Goal: Information Seeking & Learning: Understand process/instructions

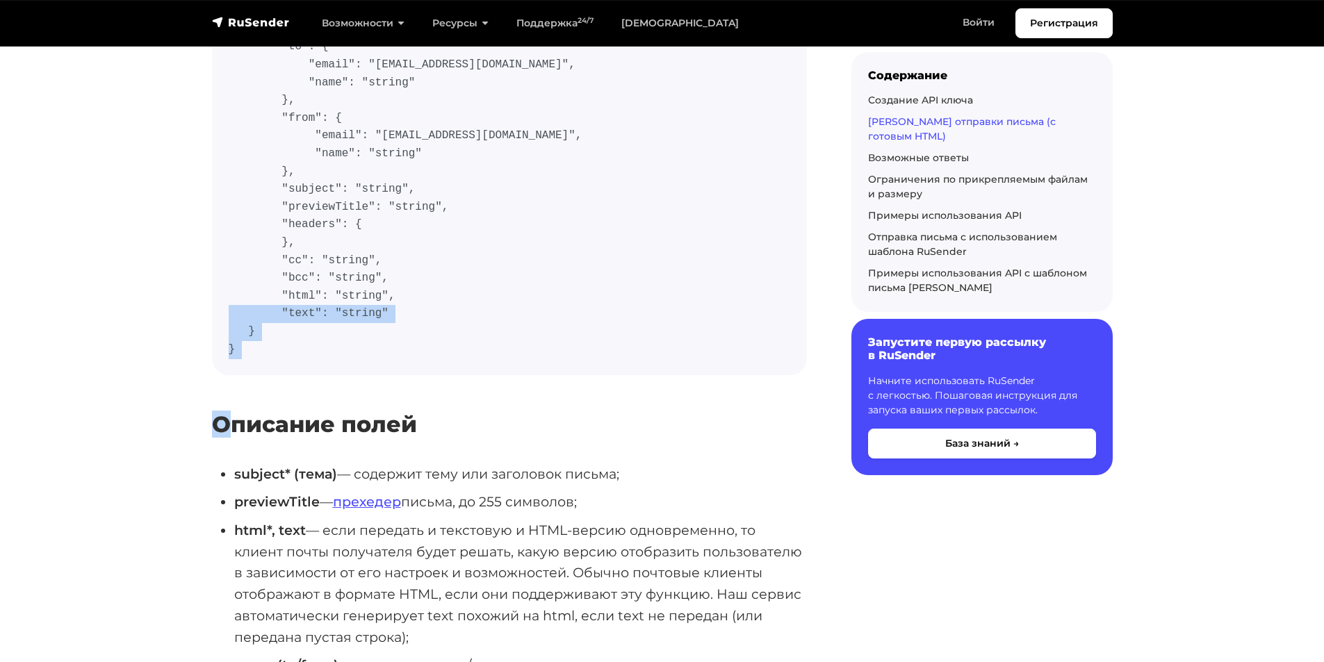
scroll to position [834, 0]
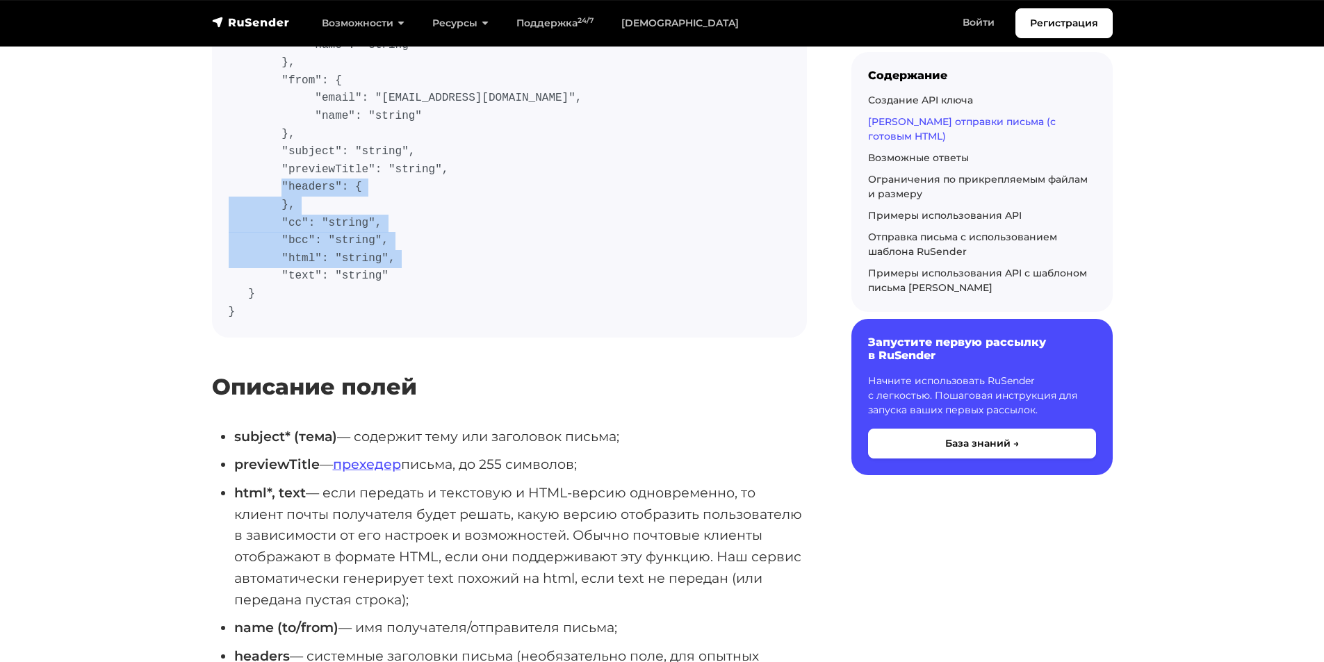
drag, startPoint x: 391, startPoint y: 325, endPoint x: 228, endPoint y: 201, distance: 204.9
click at [229, 201] on code "{ "idempotencyKey": "unique-key-string", "mail": { "to": { "email": "[EMAIL_ADD…" at bounding box center [510, 134] width 562 height 373
click at [412, 255] on code "{ "idempotencyKey": "unique-key-string", "mail": { "to": { "email": "[EMAIL_ADD…" at bounding box center [510, 134] width 562 height 373
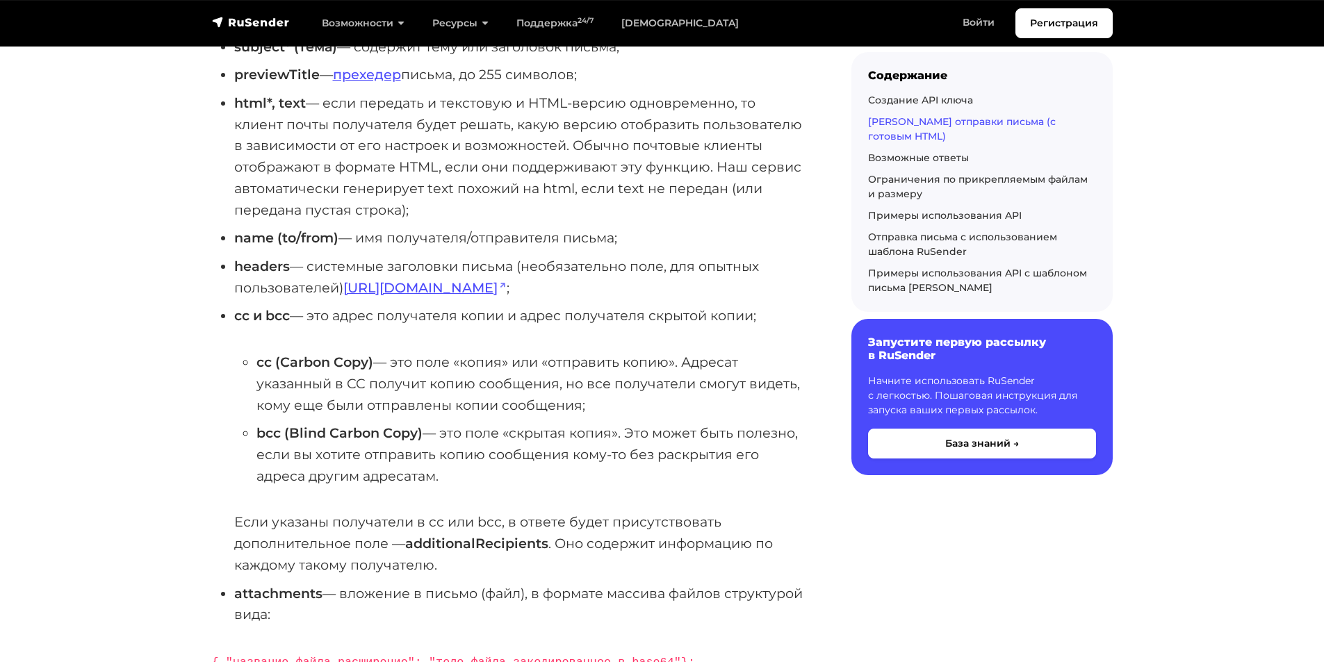
scroll to position [1251, 0]
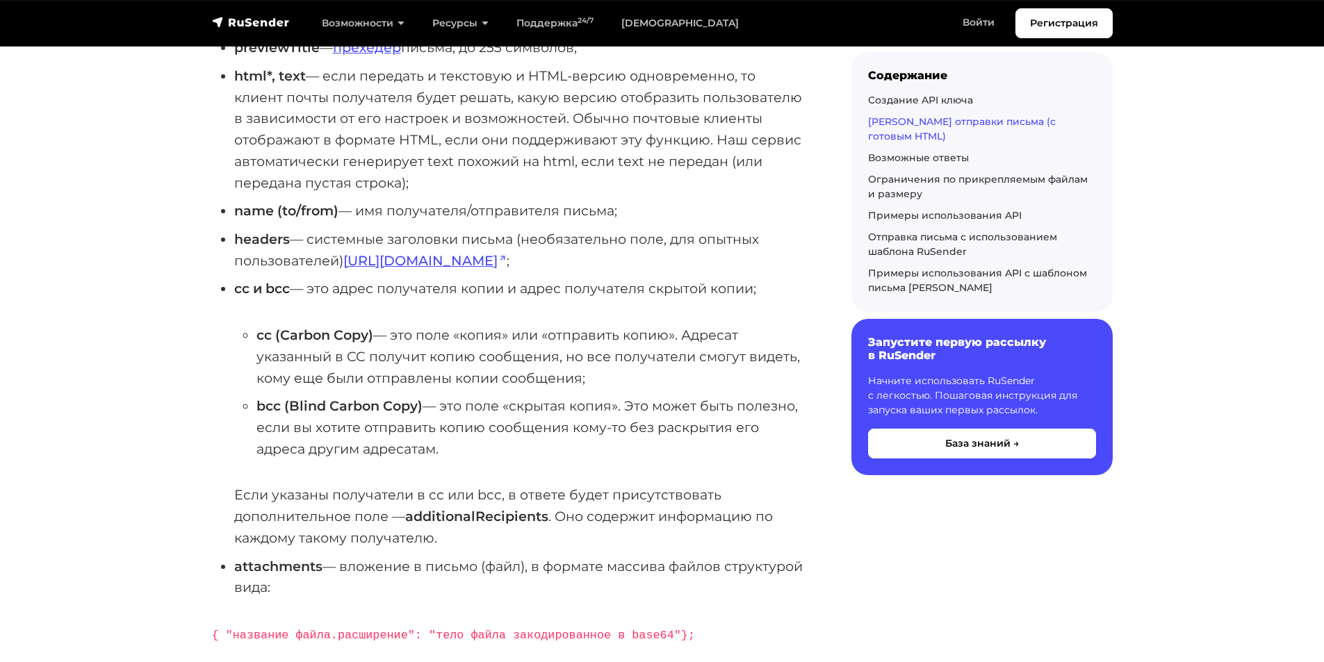
drag, startPoint x: 456, startPoint y: 427, endPoint x: 213, endPoint y: 301, distance: 273.6
click at [213, 301] on ul "subject* (тема) — содержит тему или заголовок письма; previewTitle — прехедер п…" at bounding box center [509, 304] width 595 height 590
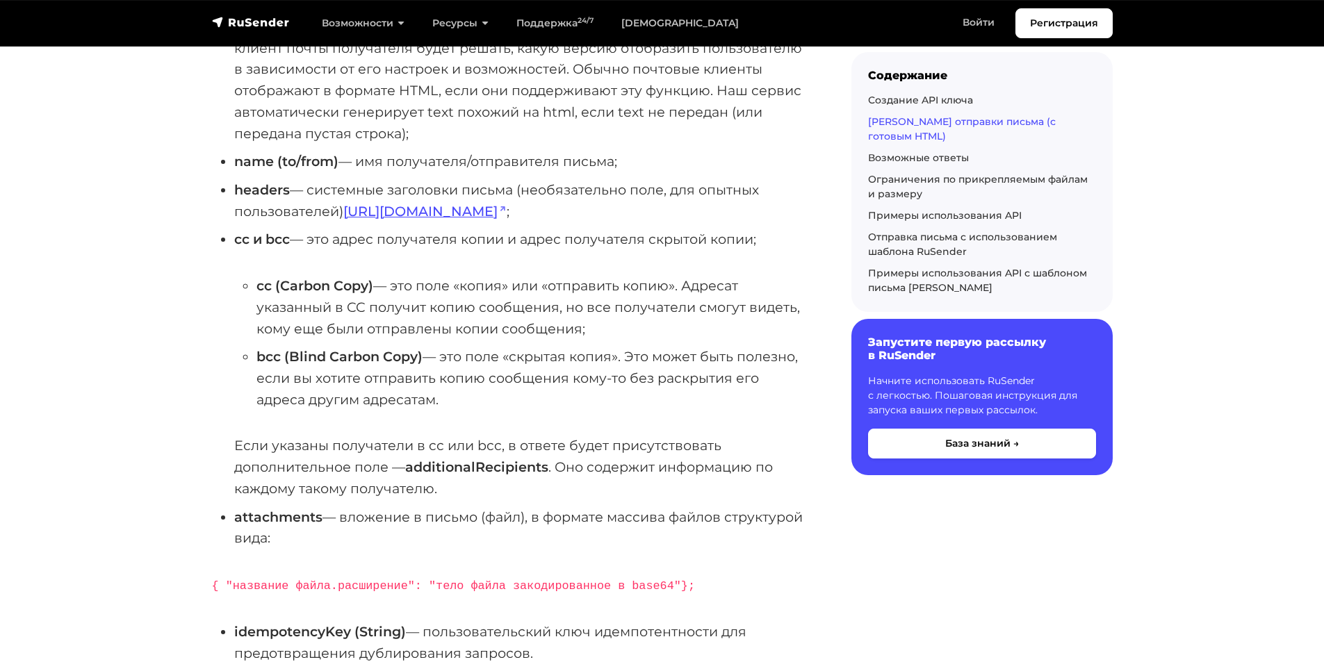
scroll to position [1599, 0]
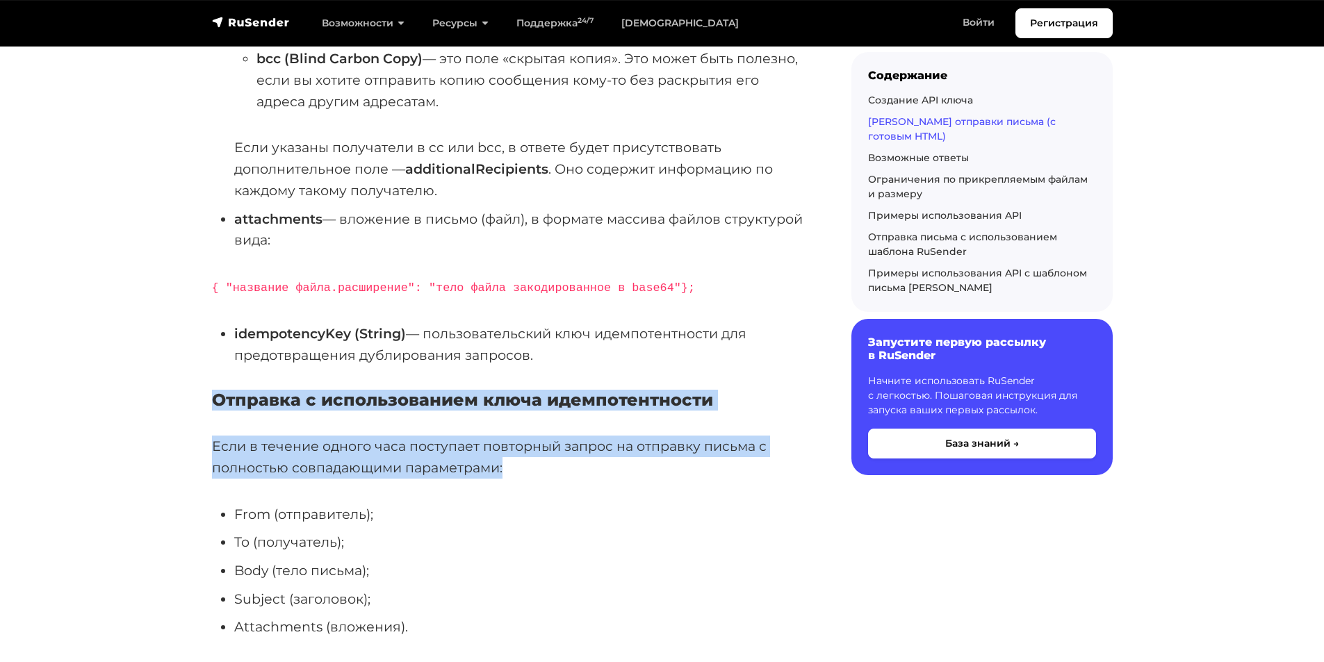
drag, startPoint x: 523, startPoint y: 446, endPoint x: 158, endPoint y: 359, distance: 375.6
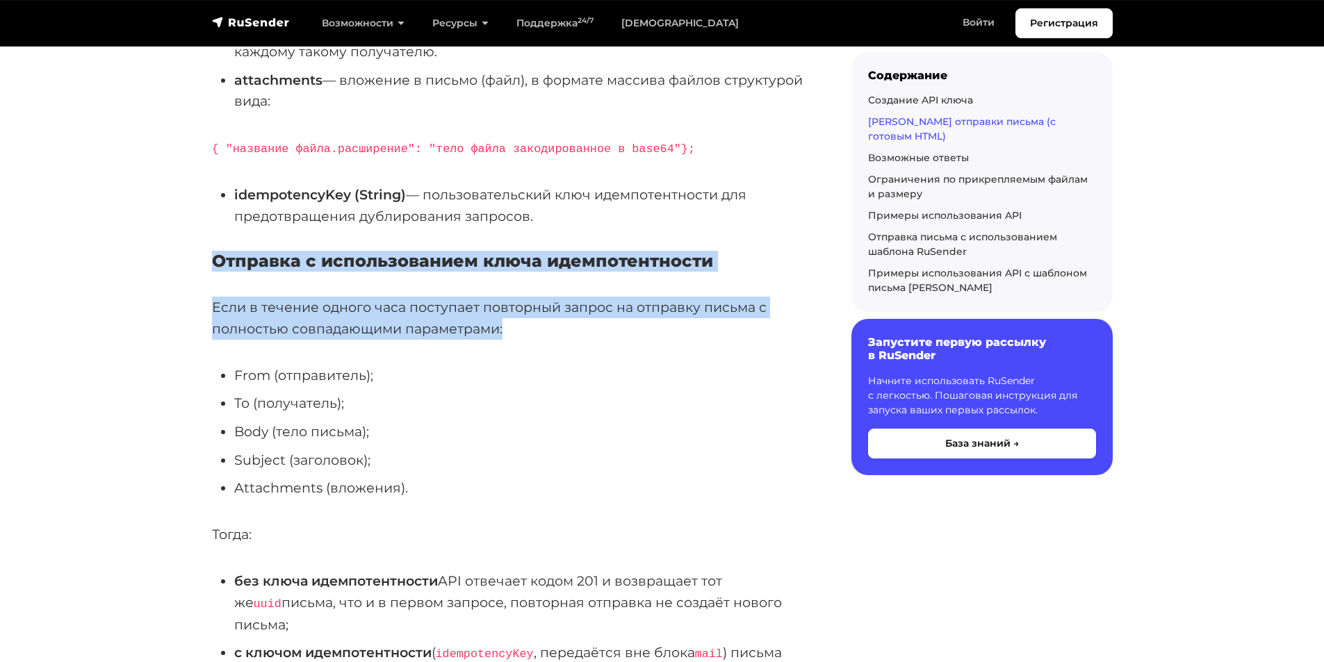
scroll to position [1946, 0]
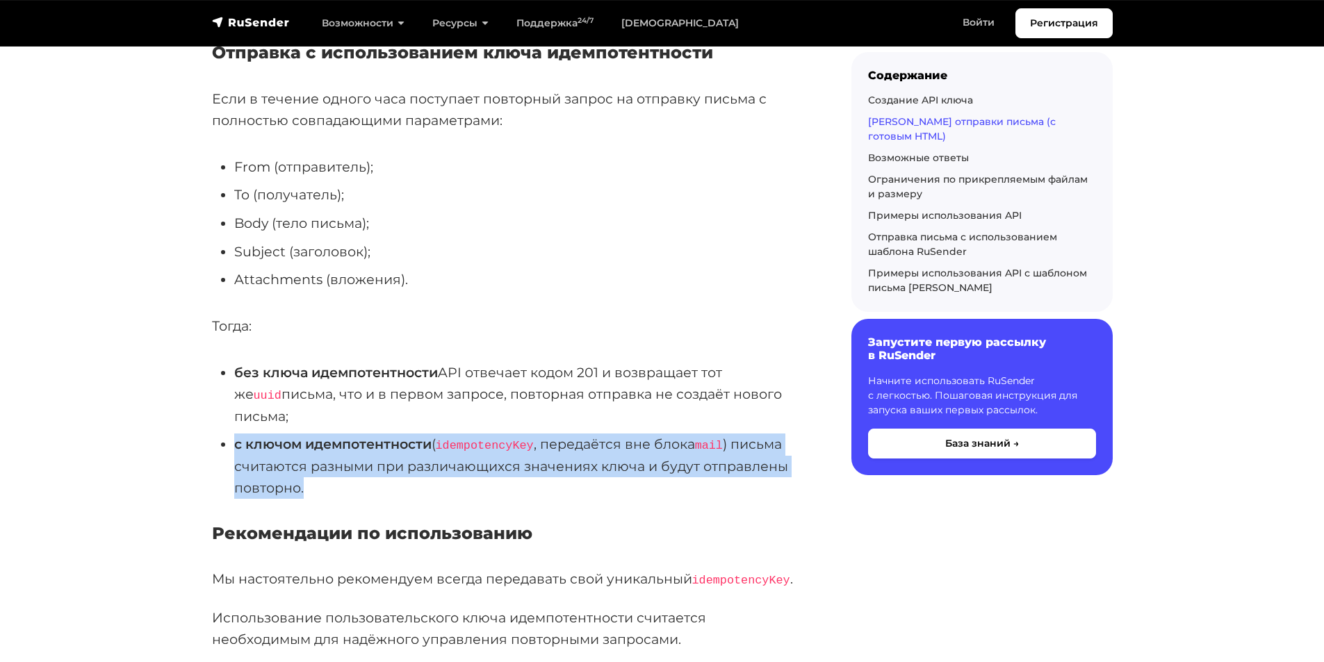
drag, startPoint x: 309, startPoint y: 442, endPoint x: 200, endPoint y: 394, distance: 119.2
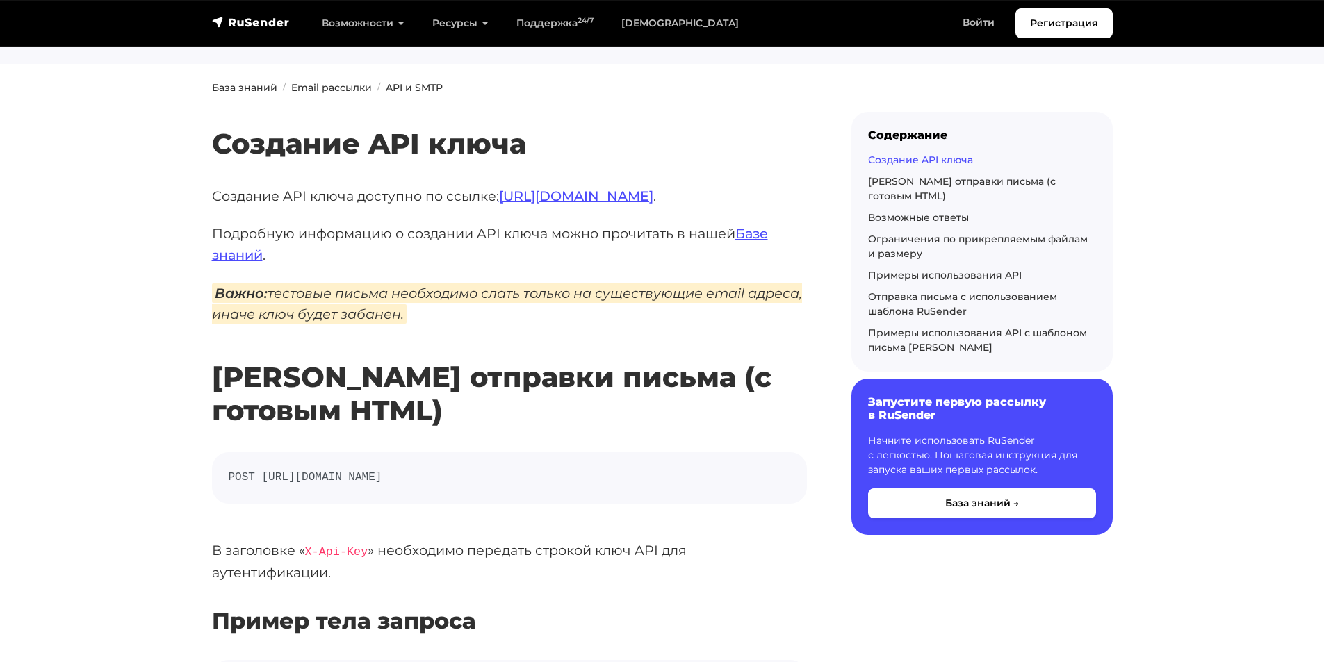
scroll to position [0, 0]
